Goal: Register for event/course

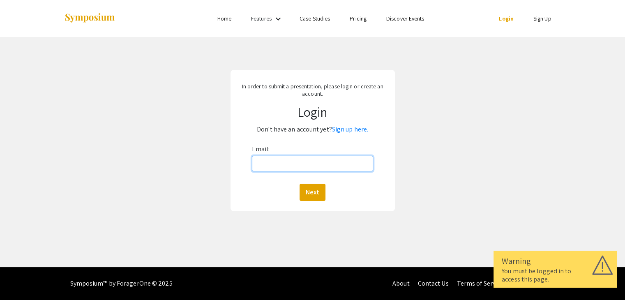
click at [299, 163] on input "Email:" at bounding box center [313, 164] width 122 height 16
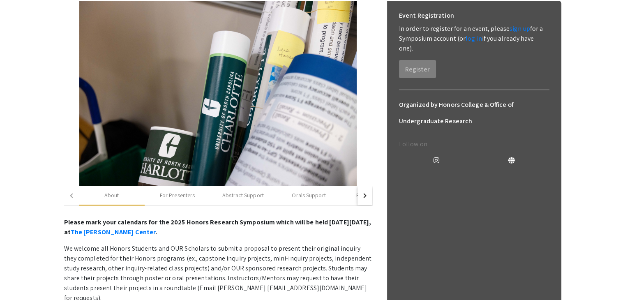
scroll to position [125, 0]
click at [188, 203] on div "For Presenters" at bounding box center [178, 196] width 66 height 20
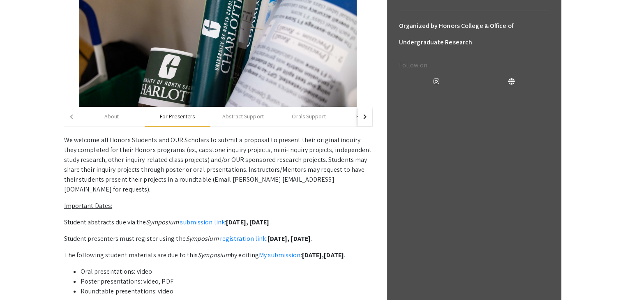
scroll to position [205, 0]
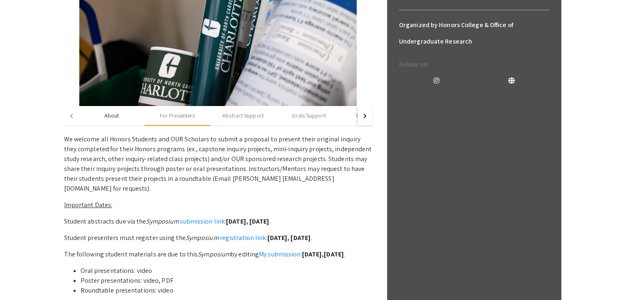
click at [120, 121] on div "About" at bounding box center [112, 116] width 66 height 20
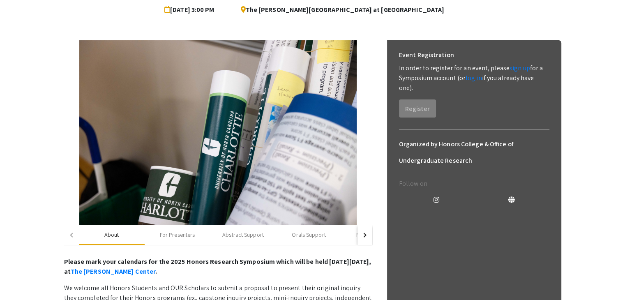
scroll to position [86, 0]
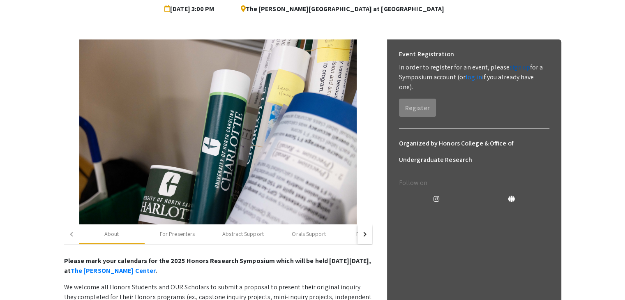
click at [518, 66] on link "sign up" at bounding box center [520, 67] width 21 height 9
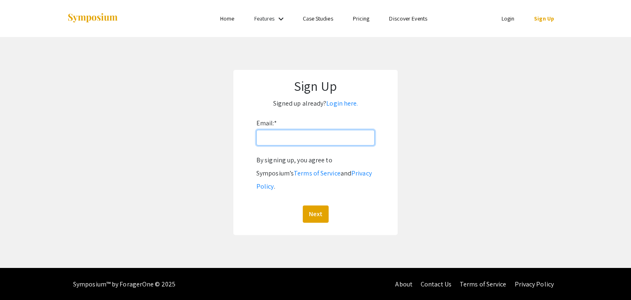
click at [308, 140] on input "Email: *" at bounding box center [315, 138] width 118 height 16
type input "[EMAIL_ADDRESS][DOMAIN_NAME]"
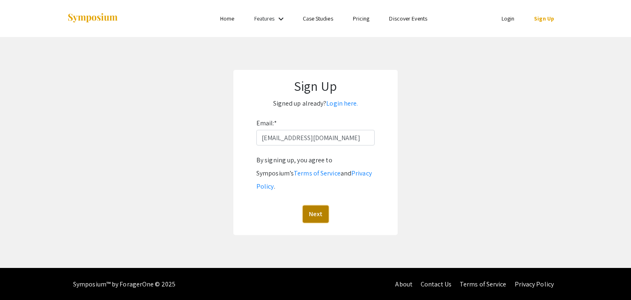
click at [313, 205] on button "Next" at bounding box center [316, 213] width 26 height 17
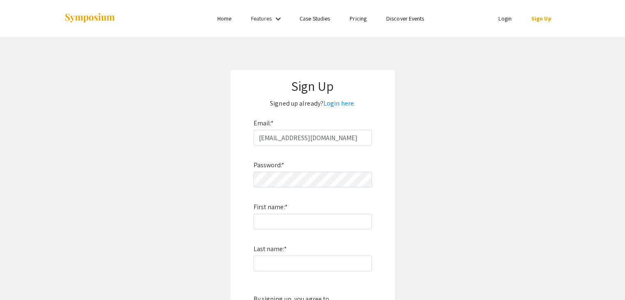
click at [298, 189] on div "Password: * First name: * Last name: * By signing up, you agree to Symposium’s …" at bounding box center [313, 253] width 118 height 216
click at [285, 220] on input "First name: *" at bounding box center [313, 222] width 118 height 16
type input "Nicole"
click at [277, 265] on input "Last name: *" at bounding box center [313, 264] width 118 height 16
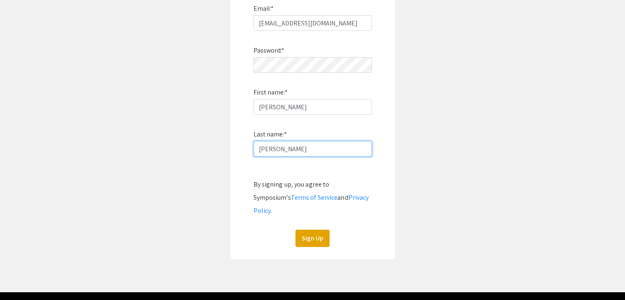
scroll to position [127, 0]
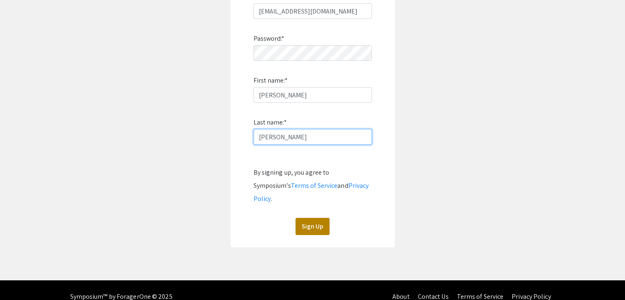
type input "Nguyen"
click at [312, 218] on button "Sign Up" at bounding box center [312, 226] width 34 height 17
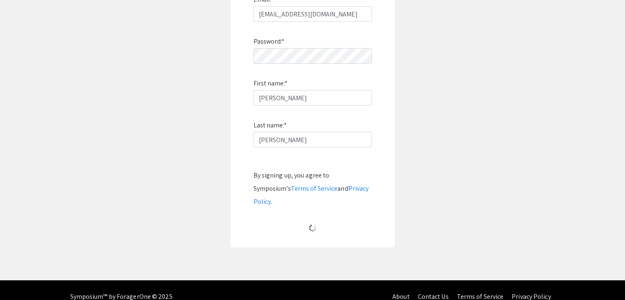
scroll to position [8, 0]
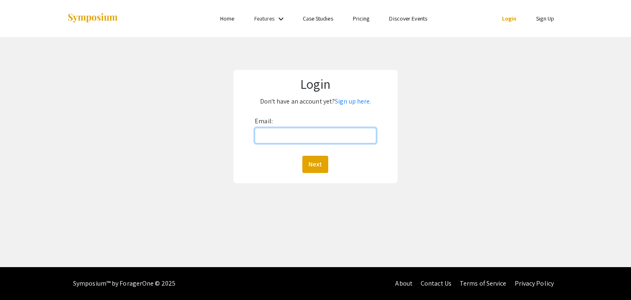
click at [295, 128] on input "Email:" at bounding box center [315, 136] width 121 height 16
type input "[EMAIL_ADDRESS][DOMAIN_NAME]"
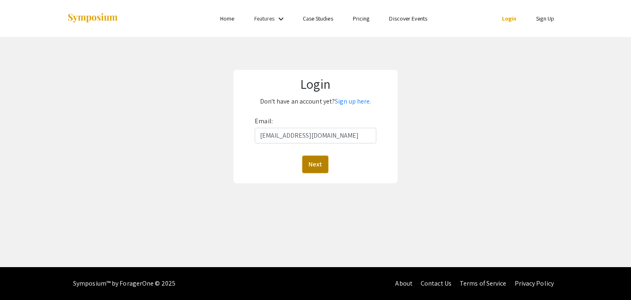
click at [323, 163] on button "Next" at bounding box center [315, 164] width 26 height 17
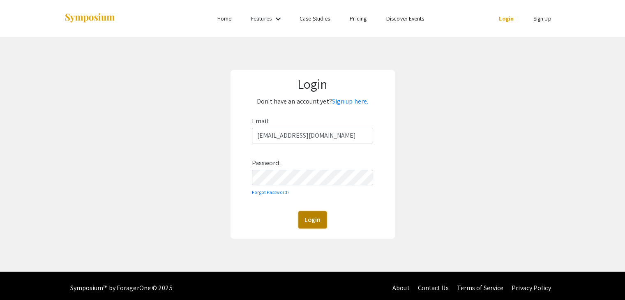
click at [312, 218] on button "Login" at bounding box center [312, 219] width 28 height 17
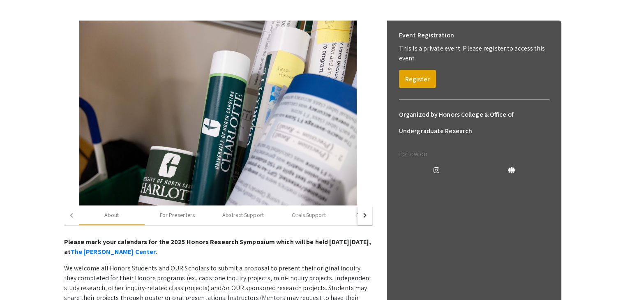
scroll to position [105, 0]
click at [422, 79] on button "Register" at bounding box center [417, 79] width 37 height 18
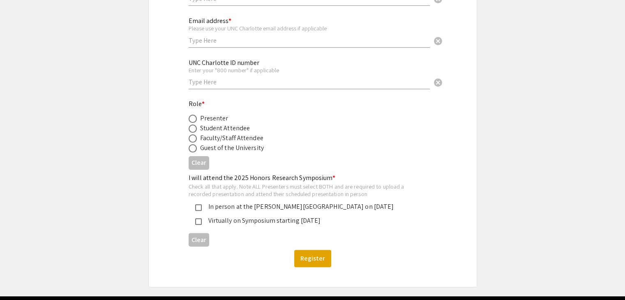
scroll to position [187, 0]
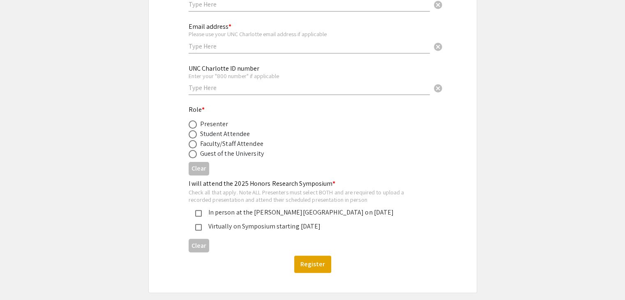
click at [205, 139] on div "Faculty/Staff Attendee" at bounding box center [231, 144] width 63 height 10
click at [214, 127] on div "Presenter" at bounding box center [214, 124] width 28 height 10
click at [208, 127] on div "Presenter" at bounding box center [214, 124] width 28 height 10
click at [190, 126] on span at bounding box center [193, 124] width 8 height 8
click at [190, 126] on input "radio" at bounding box center [193, 124] width 8 height 8
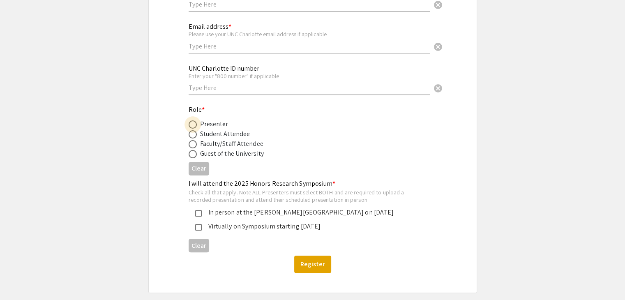
radio input "true"
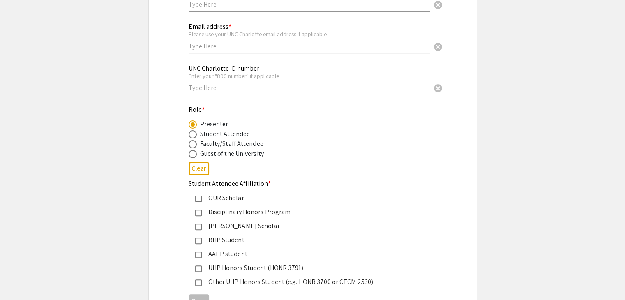
click at [164, 142] on div "Honors Research Symposium 2025 Registration Form Please fill out the following …" at bounding box center [312, 142] width 329 height 567
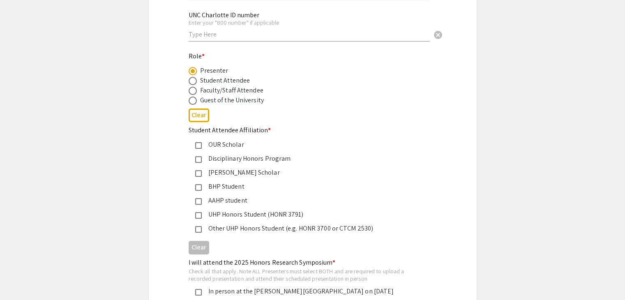
scroll to position [241, 0]
click at [200, 158] on mat-pseudo-checkbox at bounding box center [198, 159] width 7 height 7
click at [203, 183] on div "BHP Student" at bounding box center [309, 186] width 215 height 10
click at [199, 158] on mat-pseudo-checkbox at bounding box center [198, 159] width 7 height 7
click at [164, 174] on div "Honors Research Symposium 2025 Registration Form Please fill out the following …" at bounding box center [312, 88] width 329 height 567
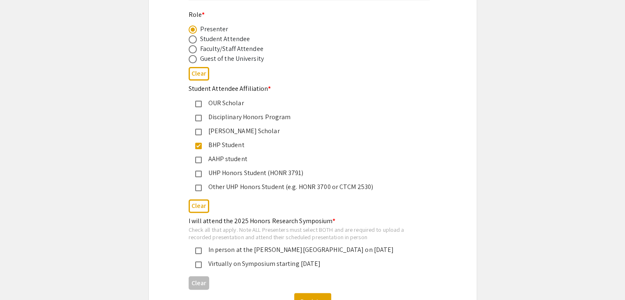
scroll to position [283, 0]
click at [206, 188] on div "Other UHP Honors Student (e.g. HONR 3700 or CTCM 2530)" at bounding box center [309, 187] width 215 height 10
click at [155, 176] on div "Honors Research Symposium 2025 Registration Form Please fill out the following …" at bounding box center [312, 46] width 329 height 567
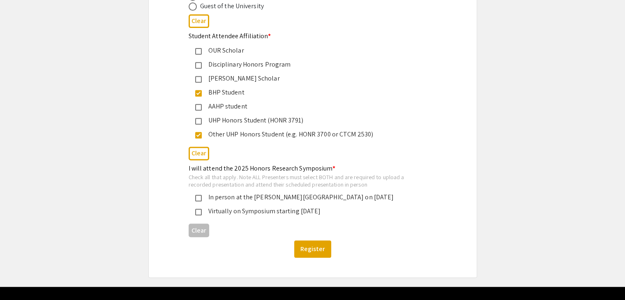
scroll to position [337, 0]
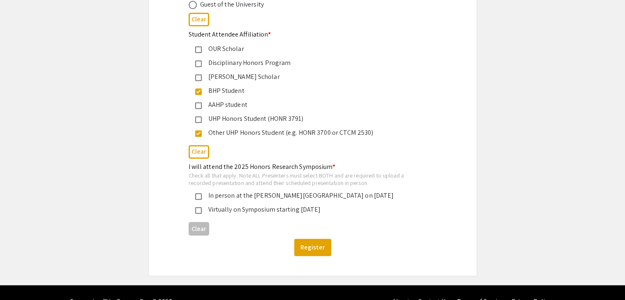
click at [196, 196] on mat-pseudo-checkbox at bounding box center [198, 196] width 7 height 7
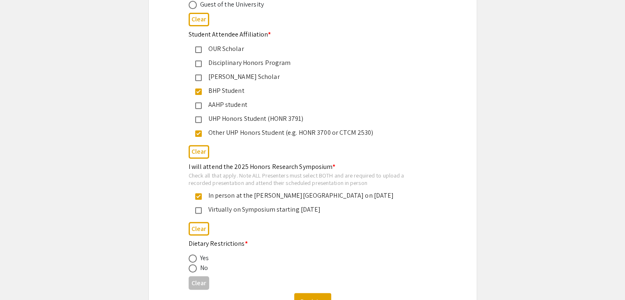
click at [170, 194] on div "Honors Research Symposium 2025 Registration Form Please fill out the following …" at bounding box center [313, 20] width 288 height 620
click at [190, 266] on span at bounding box center [193, 268] width 8 height 8
click at [190, 266] on input "radio" at bounding box center [193, 268] width 8 height 8
radio input "true"
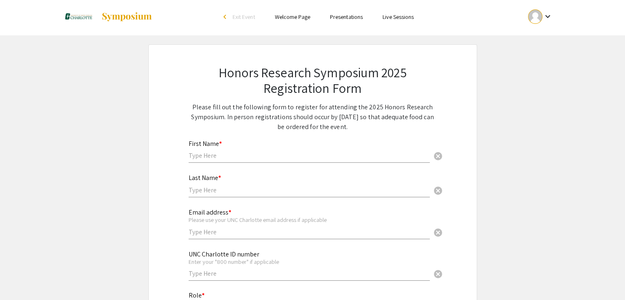
scroll to position [0, 0]
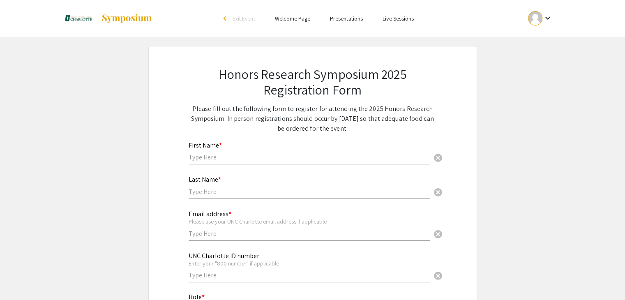
click at [271, 149] on div "First Name * cancel" at bounding box center [309, 149] width 241 height 31
click at [300, 127] on p "Please fill out the following form to register for attending the 2025 Honors Re…" at bounding box center [313, 119] width 248 height 30
